Goal: Task Accomplishment & Management: Use online tool/utility

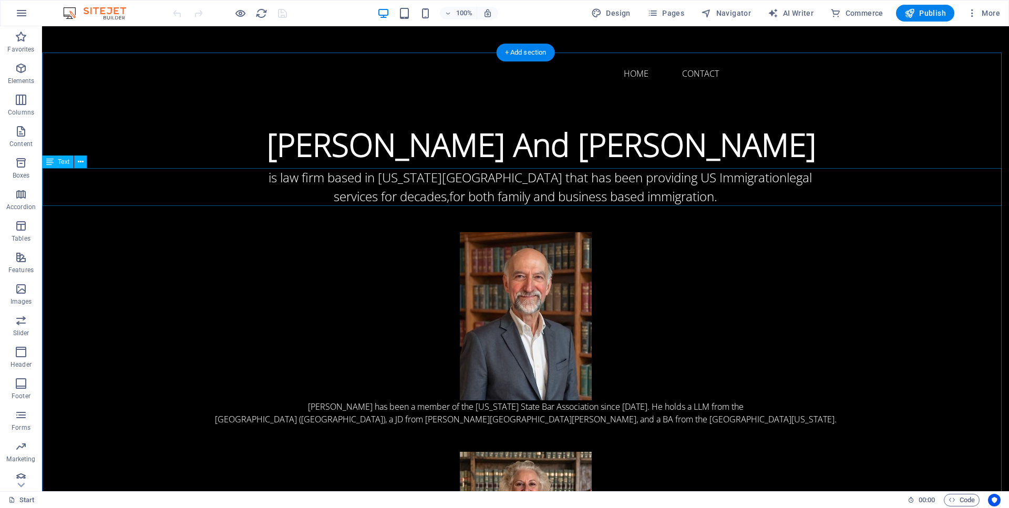
drag, startPoint x: 315, startPoint y: 175, endPoint x: 328, endPoint y: 182, distance: 14.6
click at [315, 175] on div "is law firm based in [US_STATE][GEOGRAPHIC_DATA] that has been providing US Imm…" at bounding box center [525, 187] width 967 height 38
click at [314, 178] on div "is law firm based in [US_STATE][GEOGRAPHIC_DATA] that has been providing US Imm…" at bounding box center [525, 187] width 967 height 38
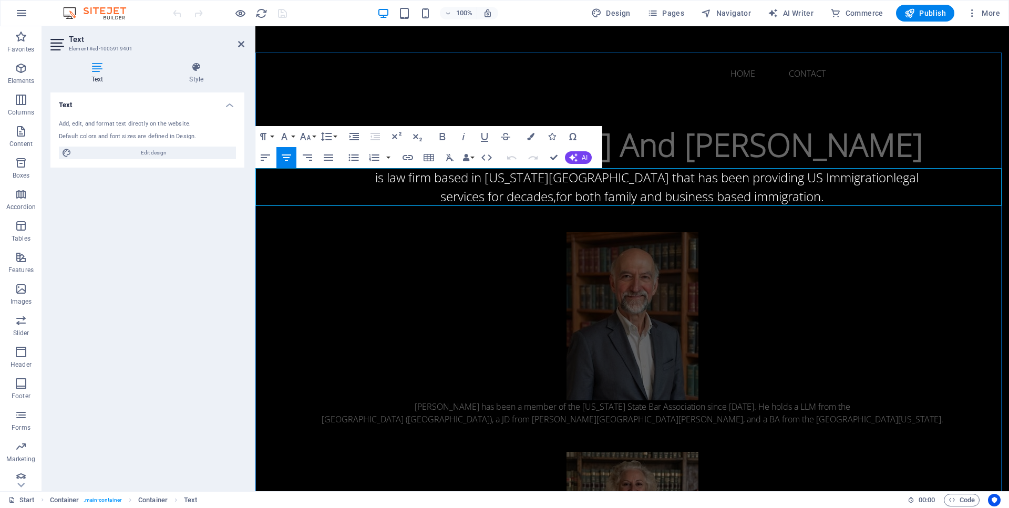
click at [422, 178] on span "is law firm based in [US_STATE][GEOGRAPHIC_DATA] that has been providing US Imm…" at bounding box center [634, 177] width 518 height 17
click at [795, 180] on span "is a law firm based in [US_STATE][GEOGRAPHIC_DATA] that has been providing US I…" at bounding box center [634, 177] width 525 height 17
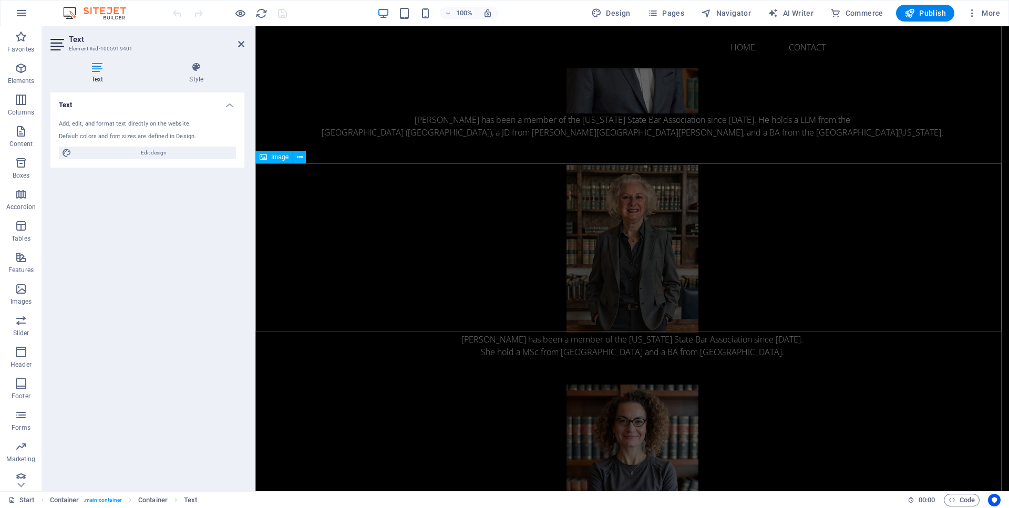
scroll to position [288, 0]
click at [498, 352] on div "[PERSON_NAME] has been a member of the [US_STATE] State Bar Association since […" at bounding box center [631, 343] width 753 height 25
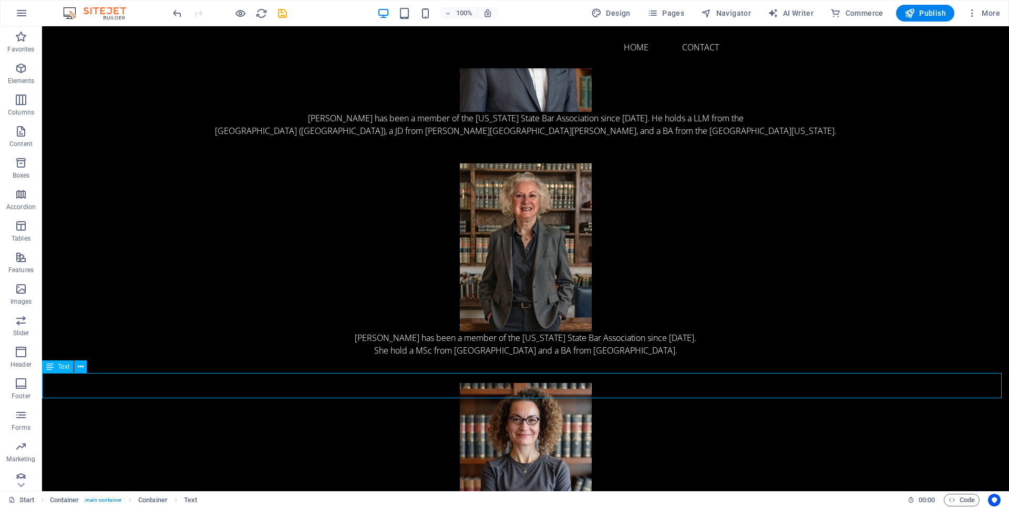
scroll to position [374, 0]
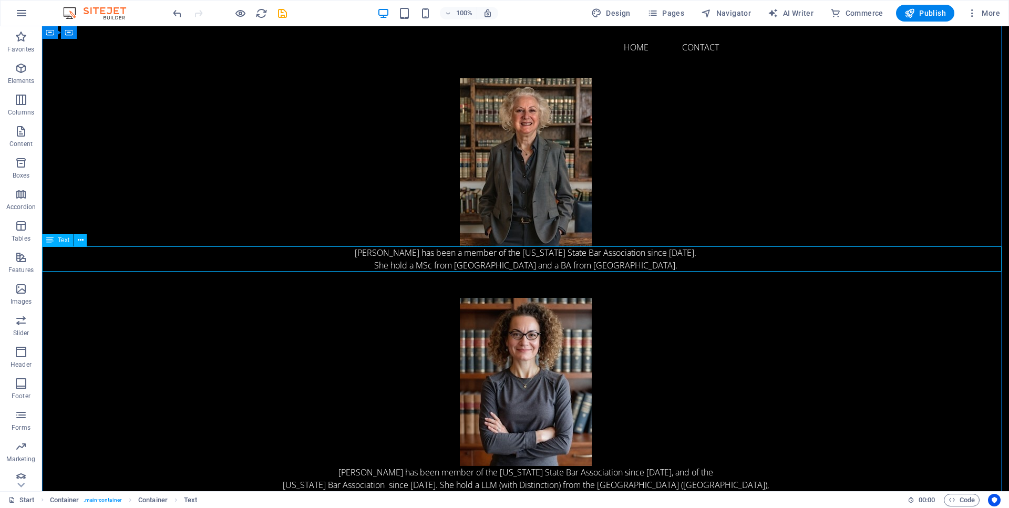
click at [410, 265] on div "[PERSON_NAME] has been a member of the [US_STATE] State Bar Association since […" at bounding box center [525, 258] width 967 height 25
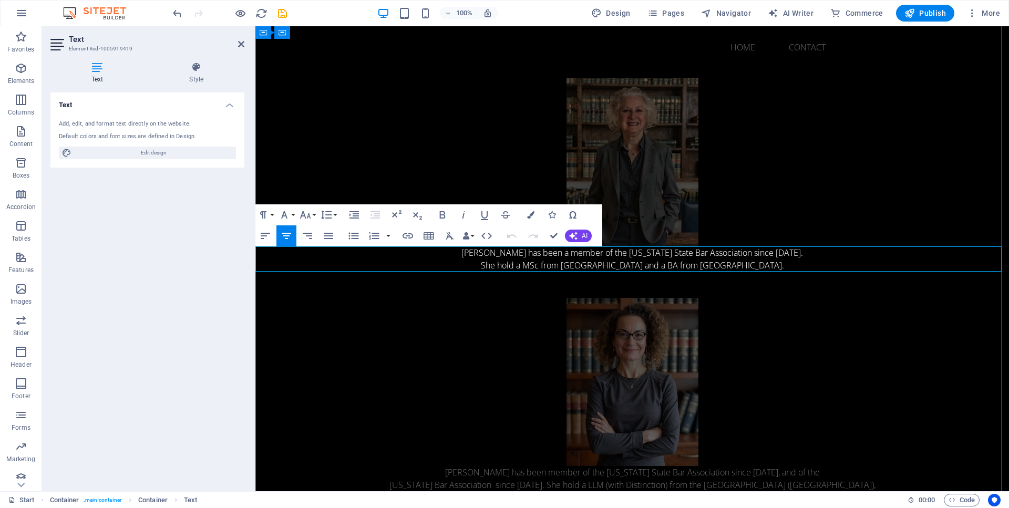
click at [496, 267] on p "She hold a MSc from [GEOGRAPHIC_DATA] and a BA from [GEOGRAPHIC_DATA]." at bounding box center [631, 265] width 753 height 13
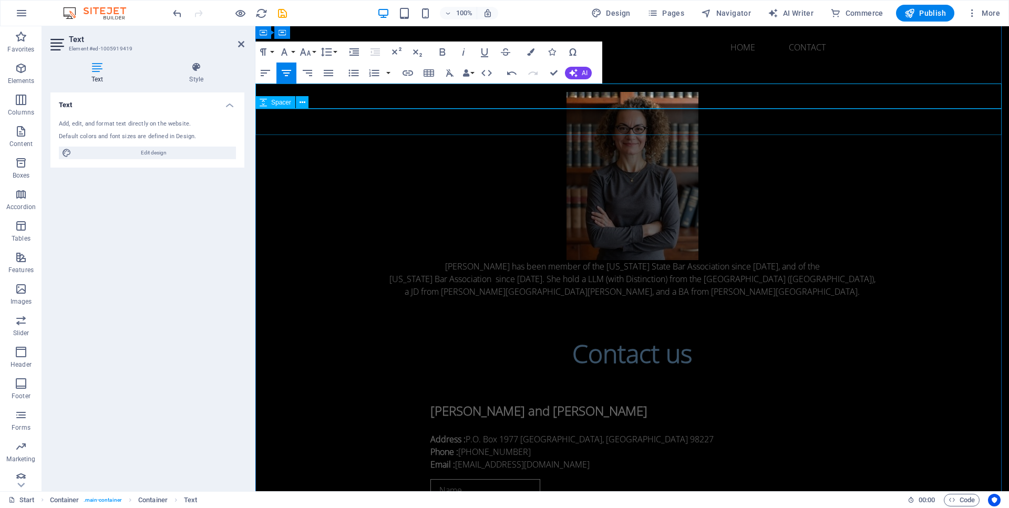
scroll to position [583, 0]
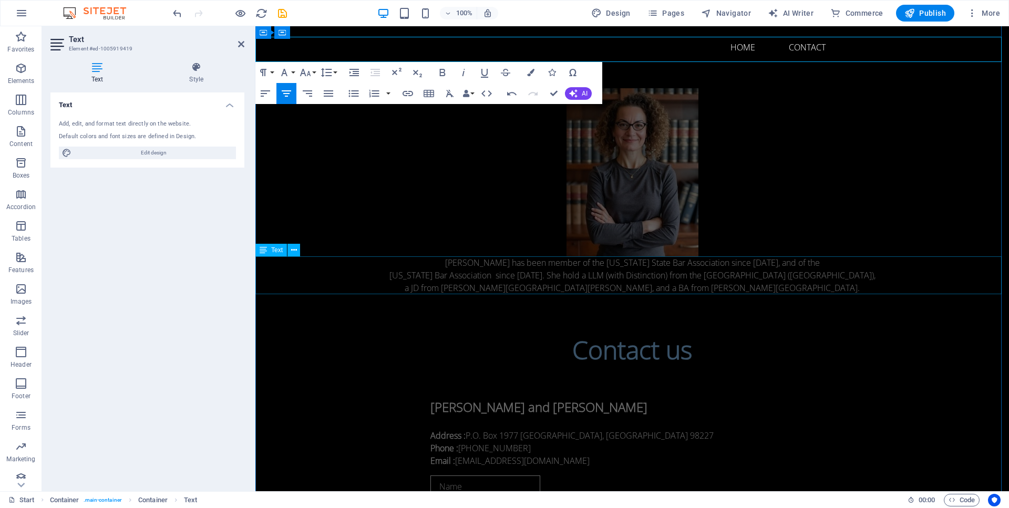
click at [616, 288] on div "[PERSON_NAME] has been member of the [US_STATE] State Bar Association since [DA…" at bounding box center [631, 275] width 753 height 38
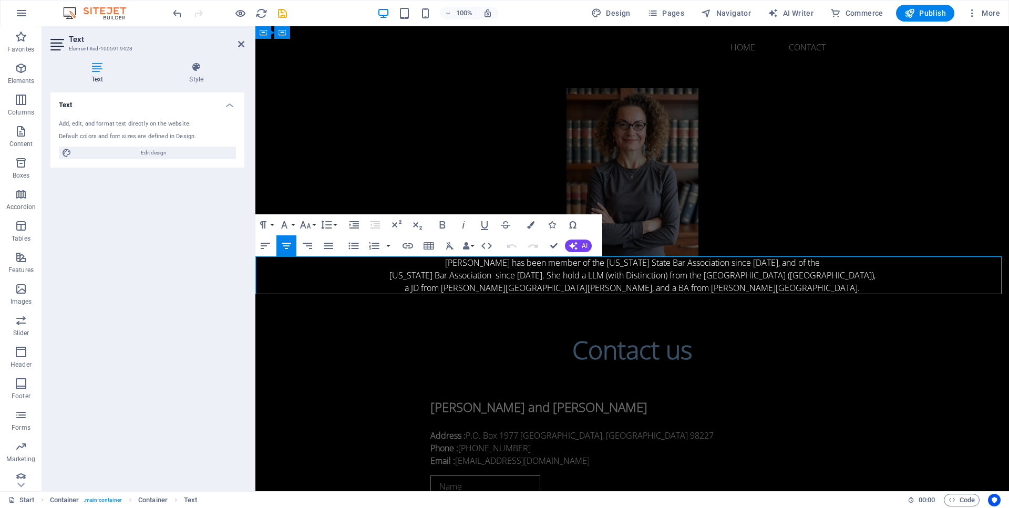
click at [604, 277] on p "[US_STATE] Bar Association since [DATE]. She hold a LLM (with Distinction) from…" at bounding box center [631, 275] width 753 height 13
click at [545, 265] on p "[PERSON_NAME] has been member of the [US_STATE] State Bar Association since [DA…" at bounding box center [631, 262] width 753 height 13
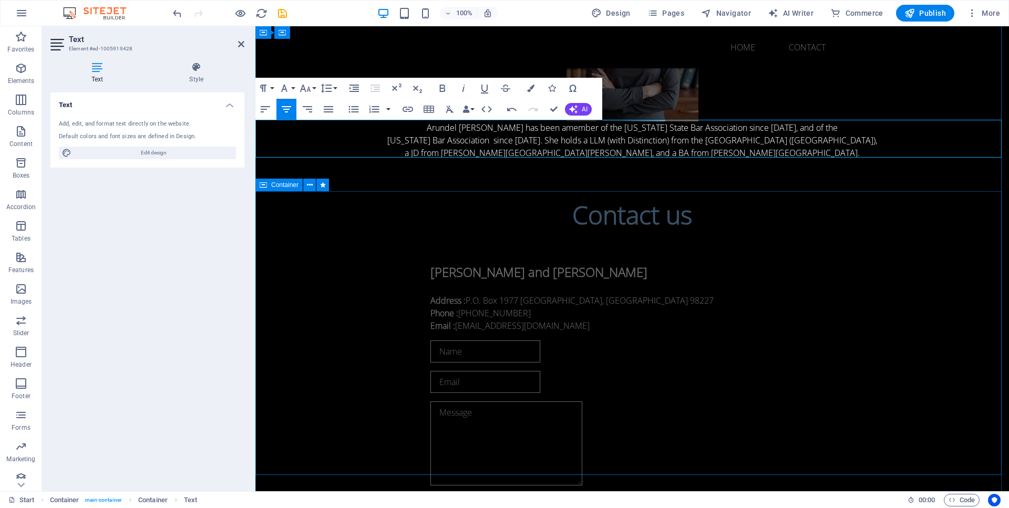
scroll to position [720, 0]
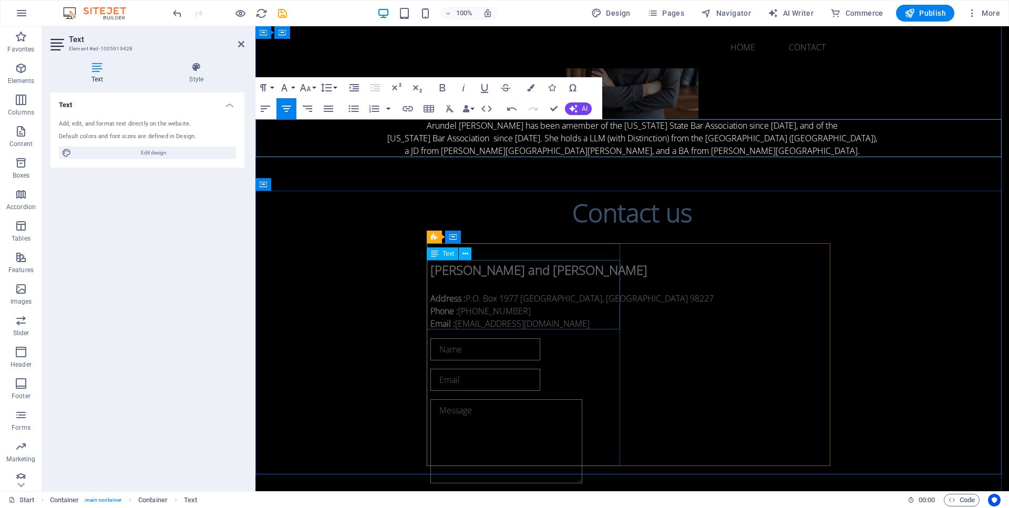
click at [489, 325] on div "[PERSON_NAME] and [PERSON_NAME] Address : P.O. [GEOGRAPHIC_DATA] Phone : ‭[PHON…" at bounding box center [631, 295] width 403 height 69
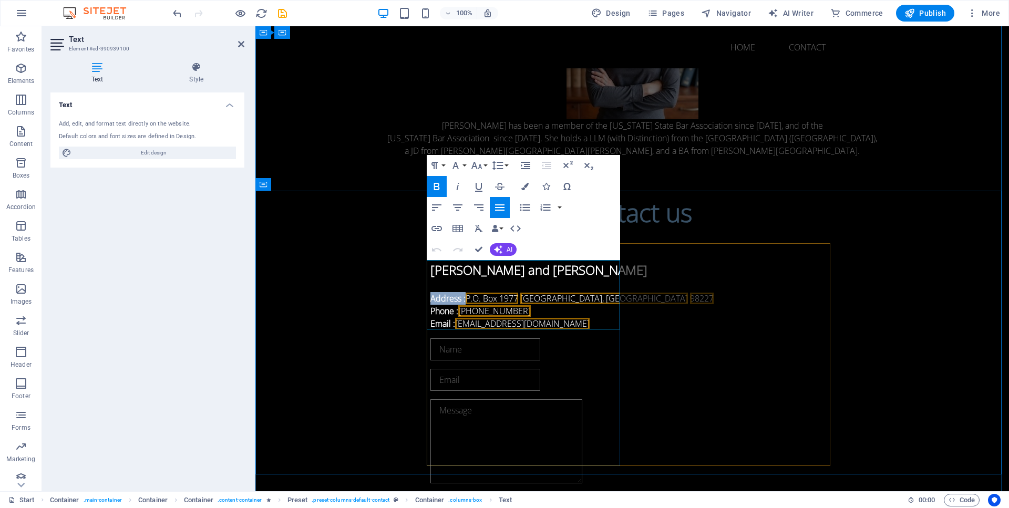
click at [504, 300] on span "P.O. Box 1977" at bounding box center [491, 299] width 53 height 12
click at [517, 315] on div "[PERSON_NAME] and [PERSON_NAME] Address : P.O. [GEOGRAPHIC_DATA] Phone : ‭[PHON…" at bounding box center [631, 408] width 403 height 328
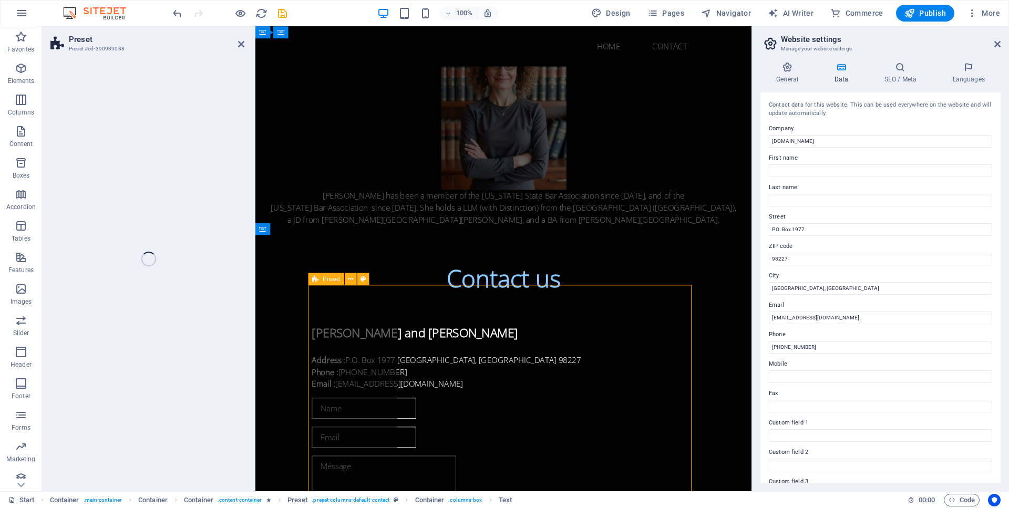
scroll to position [712, 0]
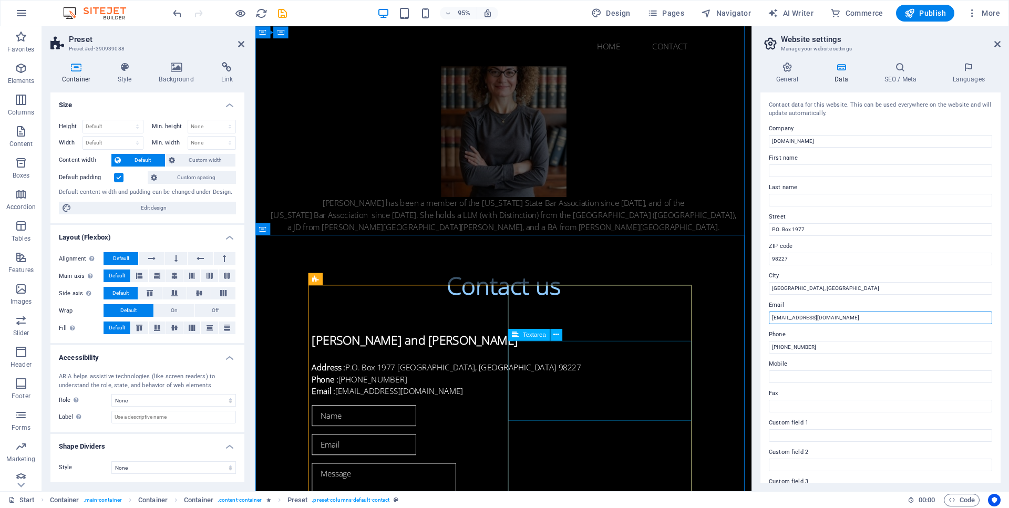
type input "[EMAIL_ADDRESS][DOMAIN_NAME]"
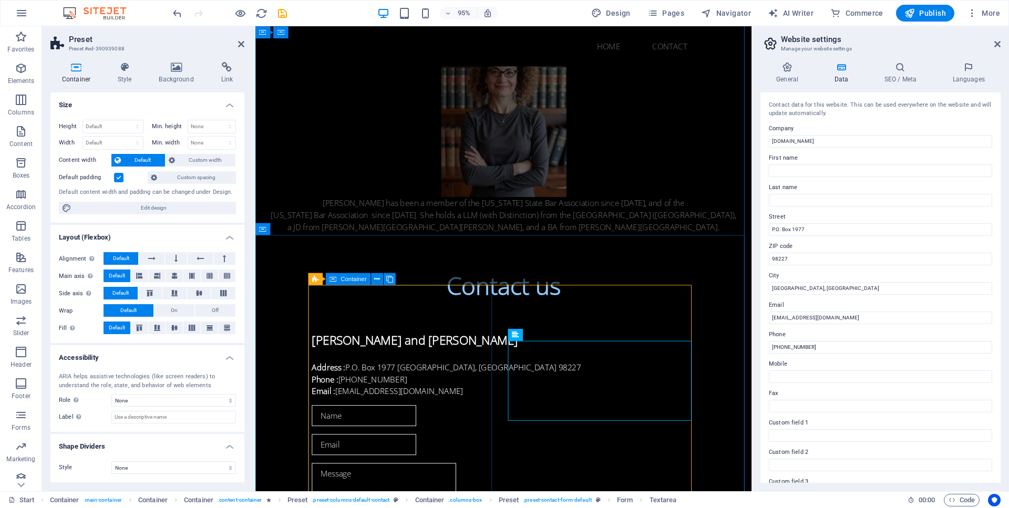
click at [487, 417] on div "[PERSON_NAME] and [PERSON_NAME] Address : P.O. [GEOGRAPHIC_DATA] Phone : ‭[PHON…" at bounding box center [516, 373] width 403 height 86
click at [403, 353] on div "[PERSON_NAME] and [PERSON_NAME] Address : P.O. [GEOGRAPHIC_DATA] Phone : ‭[PHON…" at bounding box center [516, 381] width 403 height 69
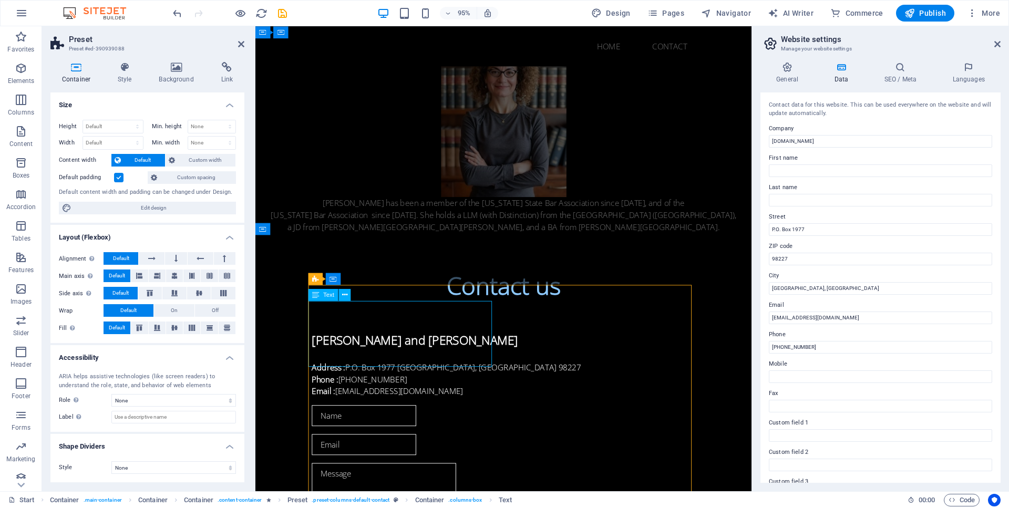
click at [403, 353] on div "[PERSON_NAME] and [PERSON_NAME] Address : P.O. [GEOGRAPHIC_DATA] Phone : ‭[PHON…" at bounding box center [516, 381] width 403 height 69
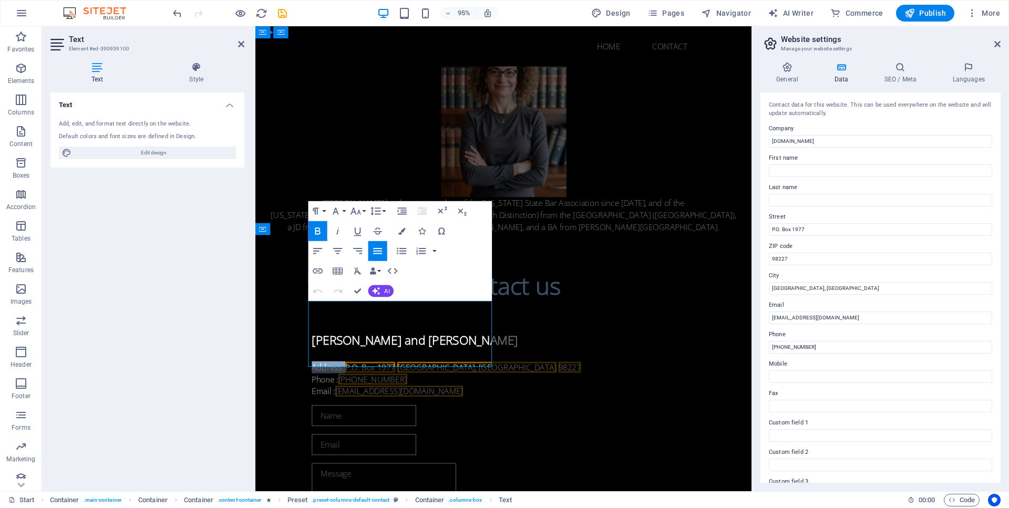
click at [402, 379] on span "P.O. Box 1977" at bounding box center [376, 385] width 53 height 12
click at [405, 379] on p "Address : P.O. [STREET_ADDRESS]" at bounding box center [516, 385] width 403 height 13
click at [449, 417] on div "[PERSON_NAME] and [PERSON_NAME] Address : P.O. [GEOGRAPHIC_DATA] Phone : ‭[PHON…" at bounding box center [516, 373] width 403 height 86
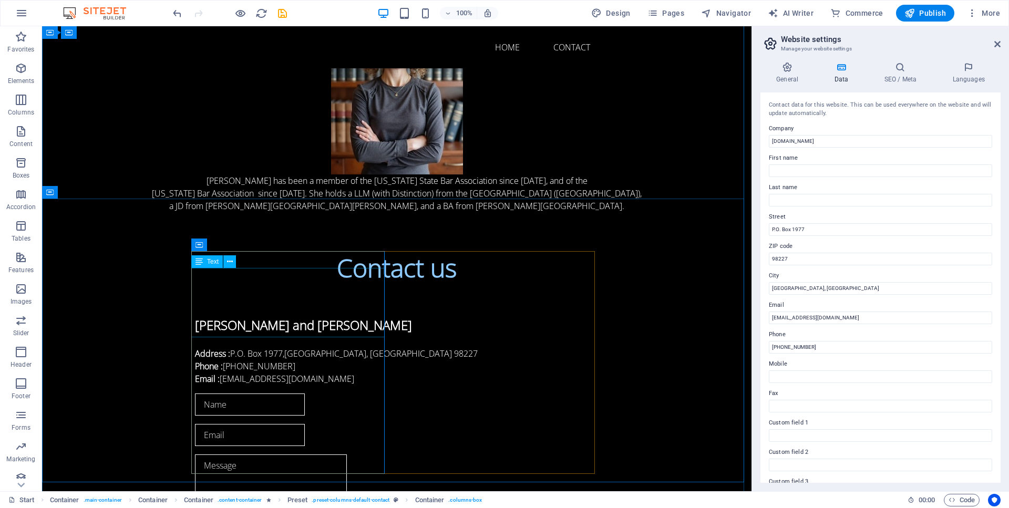
click at [285, 316] on div "[PERSON_NAME] and [PERSON_NAME] Address : P.O. [GEOGRAPHIC_DATA] Phone : ‭[PHON…" at bounding box center [396, 350] width 403 height 69
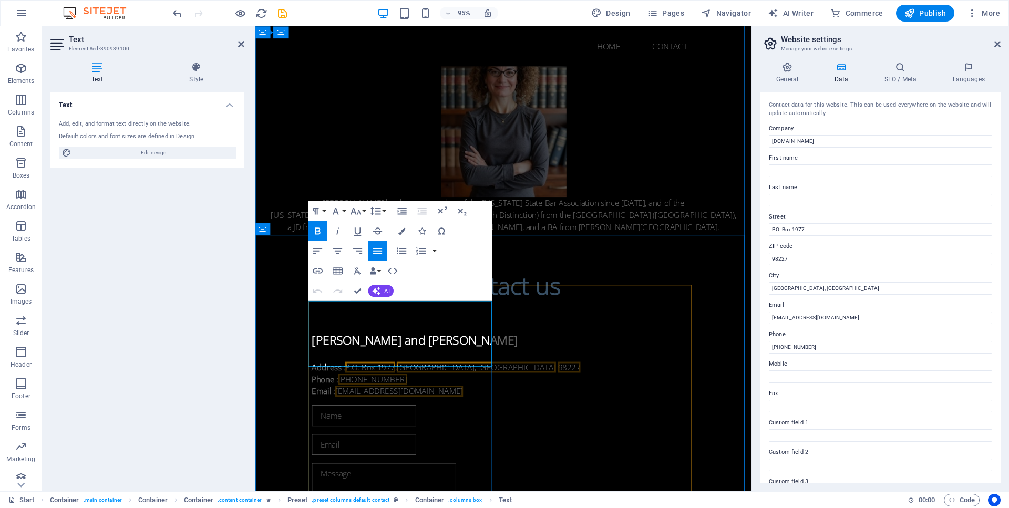
click at [406, 379] on p "Address : P.O. [STREET_ADDRESS]" at bounding box center [516, 385] width 403 height 13
click at [414, 417] on div "[PERSON_NAME] and [PERSON_NAME] Address : P.O. [GEOGRAPHIC_DATA] Phone : ‭[PHON…" at bounding box center [516, 373] width 403 height 86
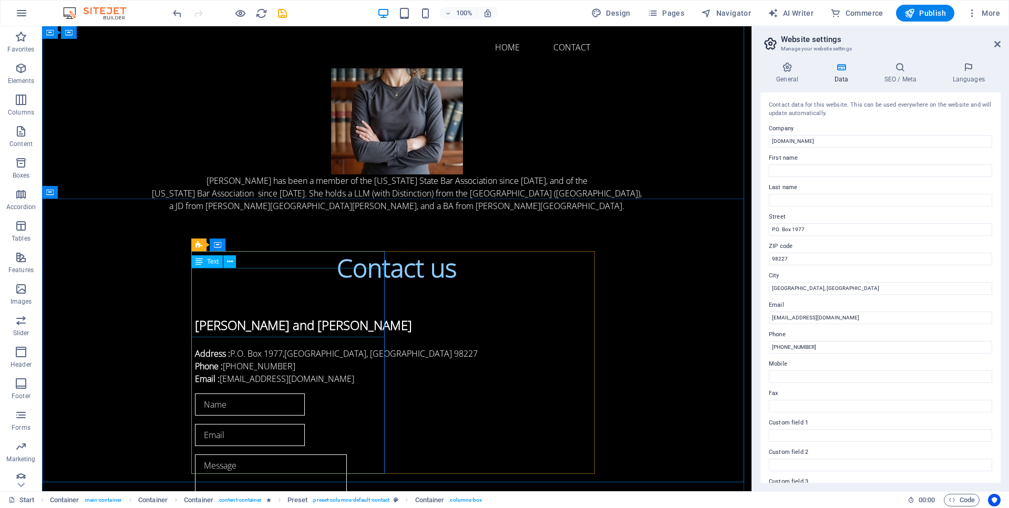
click at [288, 316] on div "[PERSON_NAME] and [PERSON_NAME] Address : P.O. [GEOGRAPHIC_DATA] Phone : ‭[PHON…" at bounding box center [396, 350] width 403 height 69
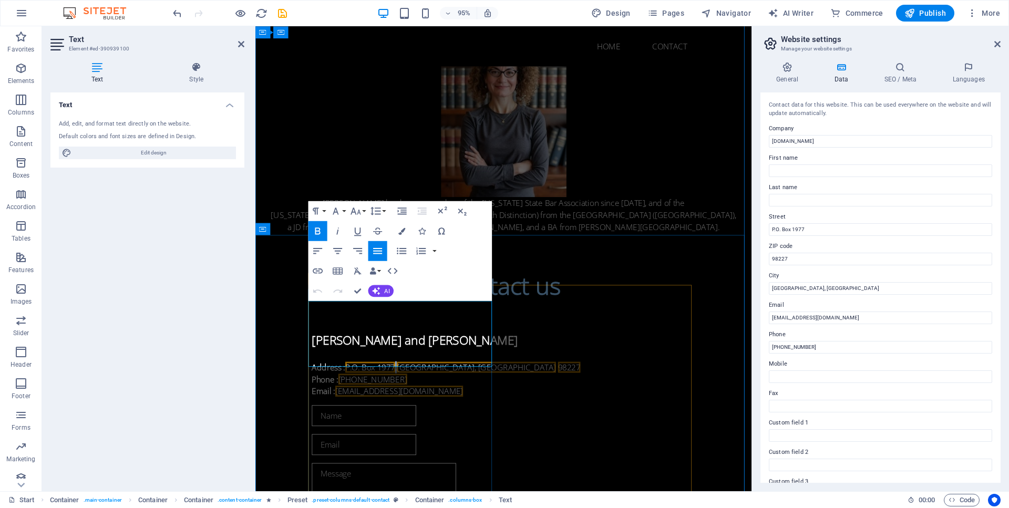
click at [406, 379] on span "[GEOGRAPHIC_DATA], [GEOGRAPHIC_DATA]" at bounding box center [488, 385] width 168 height 12
click at [395, 417] on div "[PERSON_NAME] and [PERSON_NAME] Address : P.O. Box 1977 , 98227 Phone : ‭[PHONE…" at bounding box center [516, 373] width 403 height 86
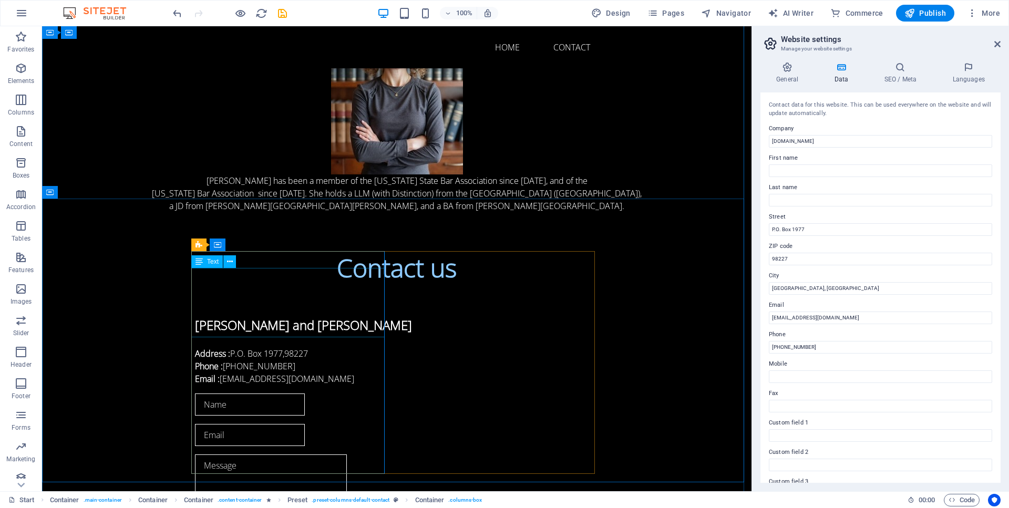
click at [286, 316] on div "[PERSON_NAME] and [PERSON_NAME] Address : P.O. Box 1977 , 98227 Phone : ‭[PHONE…" at bounding box center [396, 350] width 403 height 69
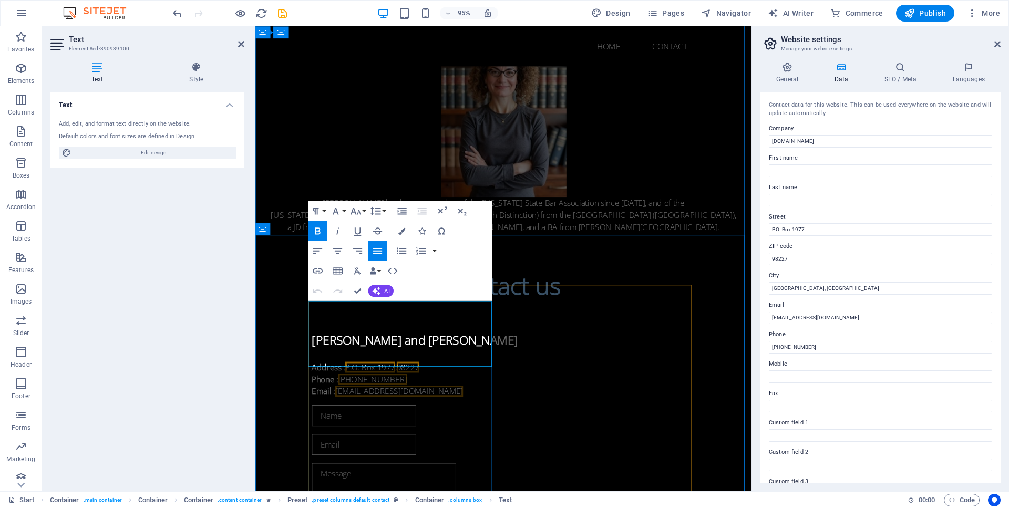
drag, startPoint x: 406, startPoint y: 355, endPoint x: 426, endPoint y: 367, distance: 23.8
click at [406, 379] on p "Address : P.O. Box 1977 , 98227" at bounding box center [516, 385] width 403 height 13
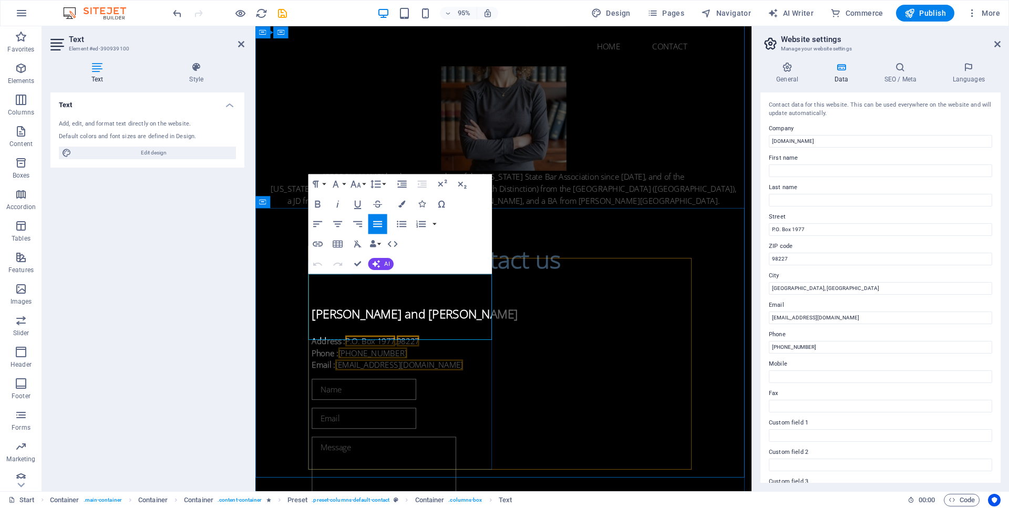
scroll to position [742, 0]
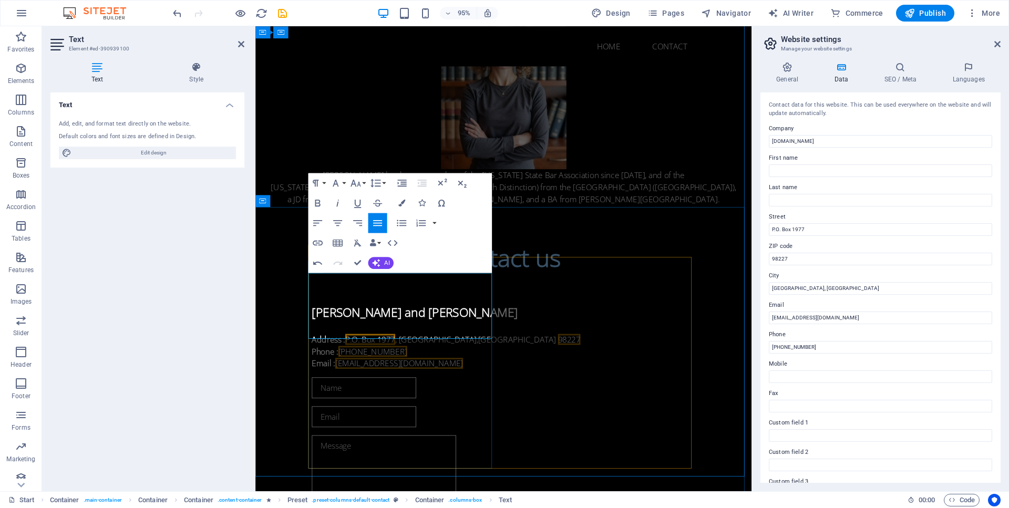
click at [462, 387] on div "[PERSON_NAME] and [PERSON_NAME] Address : P.O. [GEOGRAPHIC_DATA] Phone : ‭[PHON…" at bounding box center [516, 344] width 403 height 86
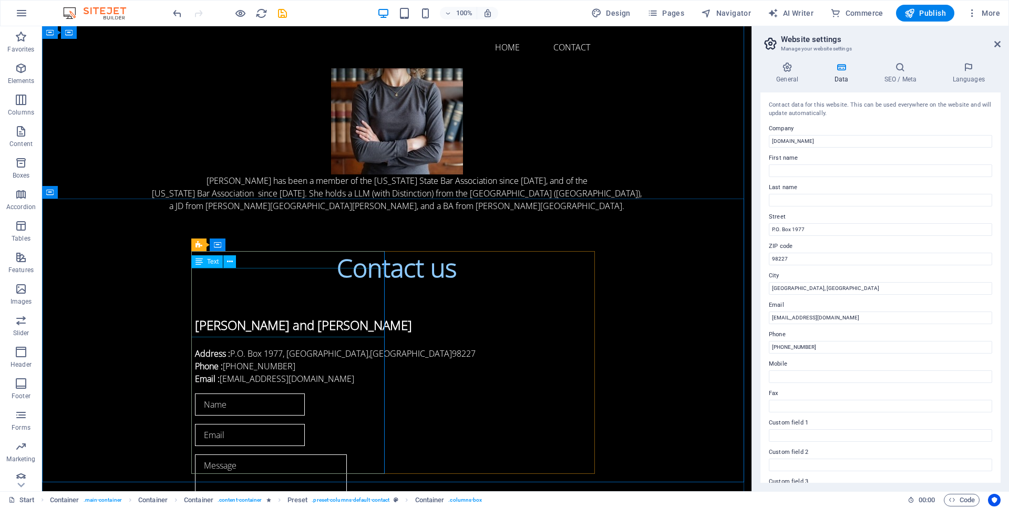
click at [336, 316] on div "[PERSON_NAME] and [PERSON_NAME] Address : P.O. [GEOGRAPHIC_DATA] Phone : ‭[PHON…" at bounding box center [396, 350] width 403 height 69
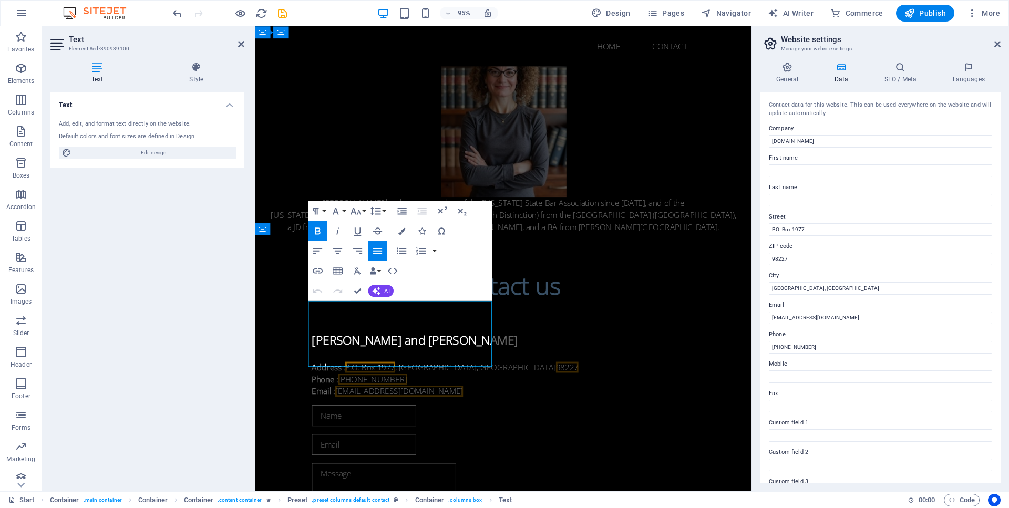
click at [453, 379] on p "Address : P.O. [STREET_ADDRESS]" at bounding box center [516, 385] width 403 height 13
click at [422, 417] on div "[PERSON_NAME] and [PERSON_NAME] Address : P.O. [GEOGRAPHIC_DATA] Phone : ‭[PHON…" at bounding box center [516, 373] width 403 height 86
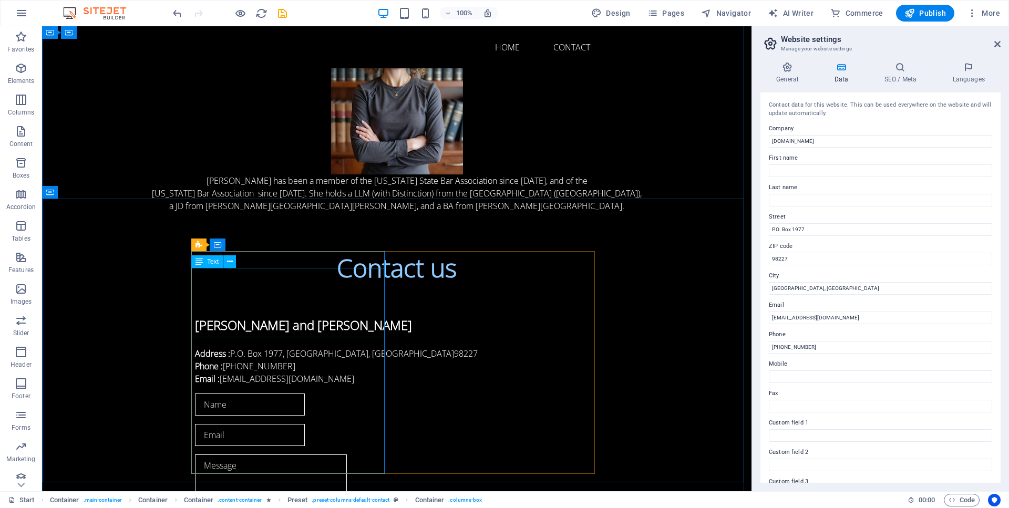
click at [348, 316] on div "[PERSON_NAME] and [PERSON_NAME] Address : P.O. [GEOGRAPHIC_DATA] Phone : ‭[PHON…" at bounding box center [396, 350] width 403 height 69
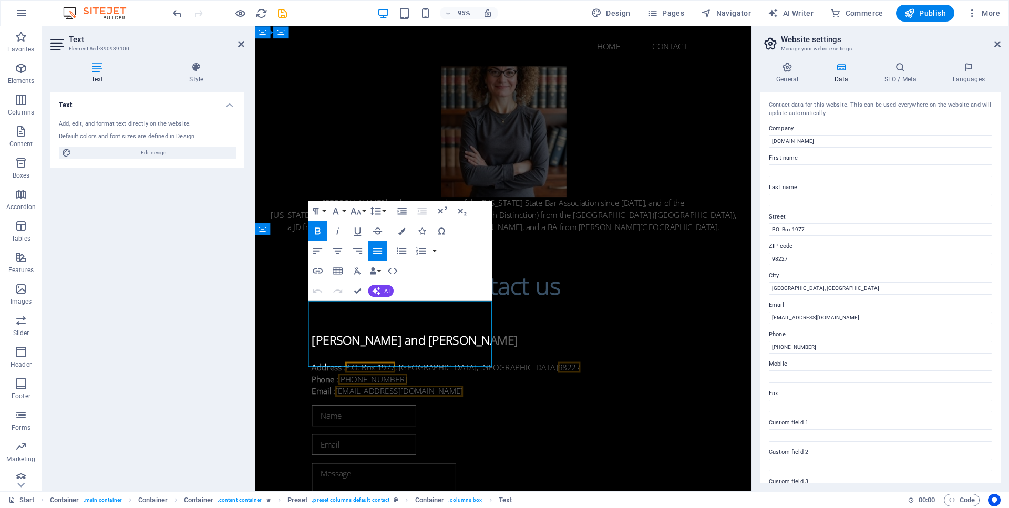
click at [468, 379] on p "Address : P.O. [STREET_ADDRESS]" at bounding box center [516, 385] width 403 height 13
click at [462, 417] on div "[PERSON_NAME] and [PERSON_NAME] Address : P.O. [GEOGRAPHIC_DATA] Phone : ‭[PHON…" at bounding box center [516, 373] width 403 height 86
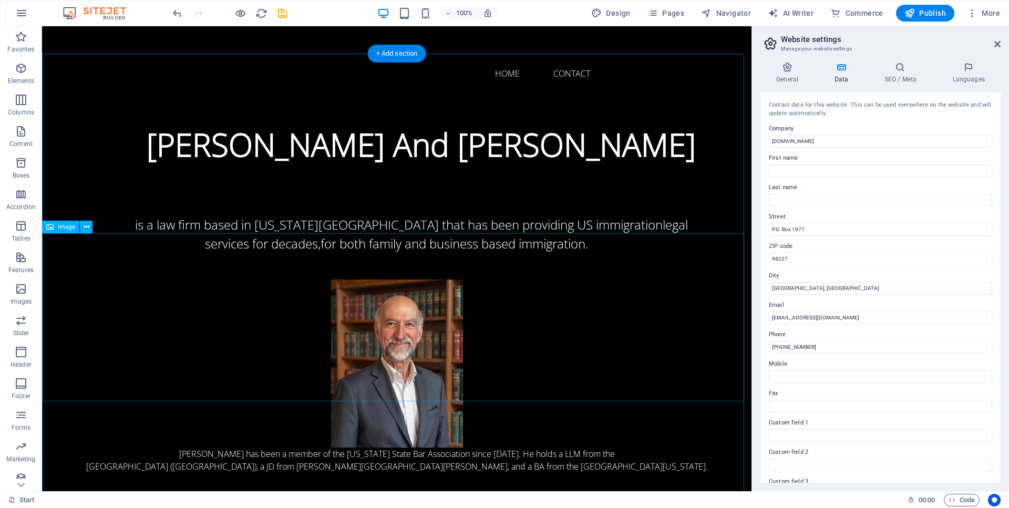
scroll to position [0, 0]
click at [929, 12] on span "Publish" at bounding box center [925, 13] width 42 height 11
checkbox input "false"
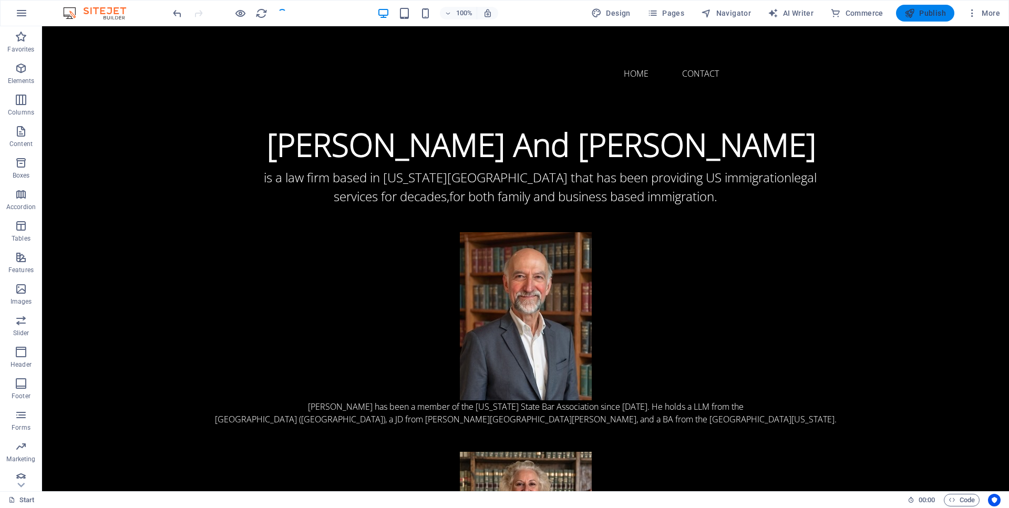
click at [929, 12] on span "Publish" at bounding box center [925, 13] width 42 height 11
click at [929, 11] on span "Publish" at bounding box center [925, 13] width 42 height 11
click at [930, 14] on span "Publish" at bounding box center [925, 13] width 42 height 11
